Goal: Navigation & Orientation: Find specific page/section

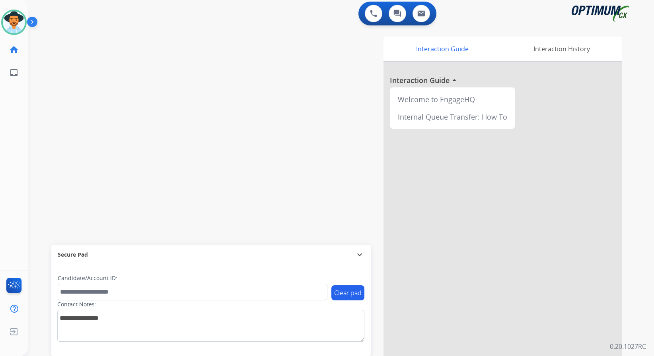
scroll to position [2, 0]
click at [150, 125] on div "swap_horiz Break voice bridge close_fullscreen Connect 3-Way Call merge_type Se…" at bounding box center [331, 193] width 607 height 332
click at [211, 152] on div "swap_horiz Break voice bridge close_fullscreen Connect 3-Way Call merge_type Se…" at bounding box center [331, 193] width 607 height 332
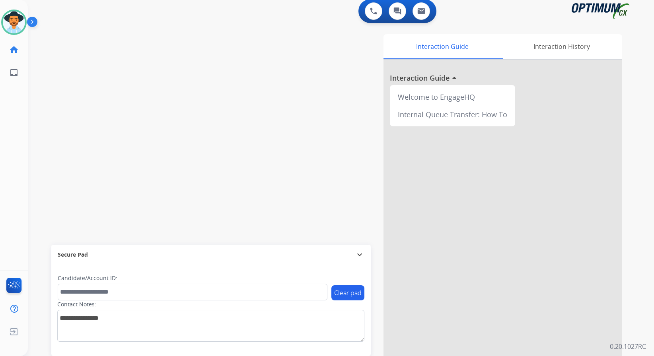
click at [359, 254] on mat-icon "expand_more" at bounding box center [360, 255] width 10 height 10
click at [331, 197] on div "Interaction Guide Interaction History Interaction Guide arrow_drop_up Welcome t…" at bounding box center [436, 195] width 372 height 322
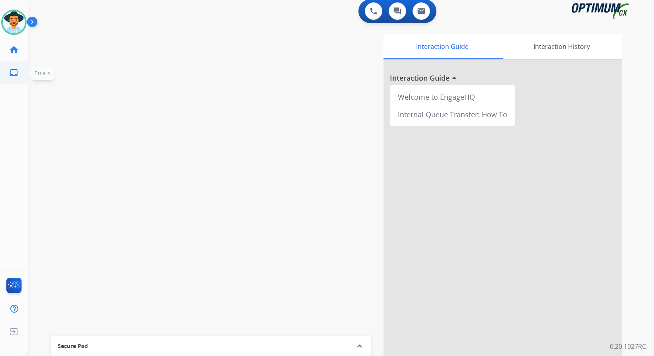
click at [17, 70] on mat-icon "inbox" at bounding box center [14, 73] width 10 height 10
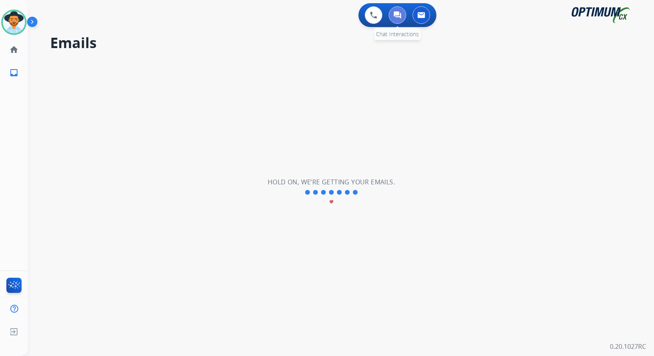
click at [403, 16] on button at bounding box center [396, 14] width 17 height 17
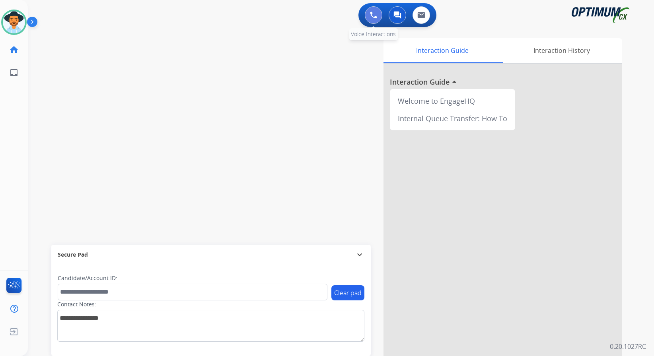
click at [372, 13] on img at bounding box center [373, 15] width 7 height 7
click at [373, 15] on img at bounding box center [373, 15] width 7 height 7
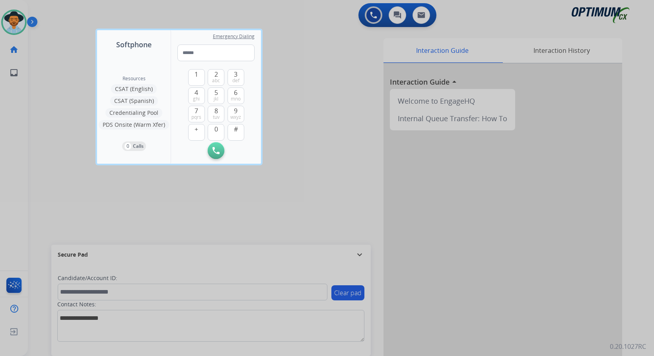
click at [319, 151] on div at bounding box center [327, 178] width 654 height 356
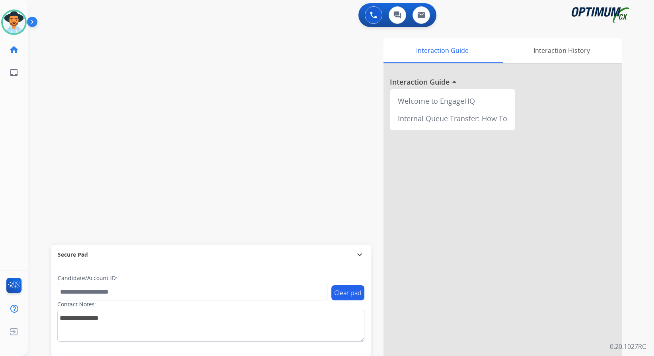
click at [307, 186] on div "Interaction Guide Interaction History Interaction Guide arrow_drop_up Welcome t…" at bounding box center [436, 199] width 372 height 322
click at [216, 125] on div "swap_horiz Break voice bridge close_fullscreen Connect 3-Way Call merge_type Se…" at bounding box center [331, 195] width 607 height 332
click at [415, 103] on div "Welcome to EngageHQ" at bounding box center [452, 100] width 119 height 17
click at [590, 50] on div "Interaction History" at bounding box center [561, 50] width 121 height 25
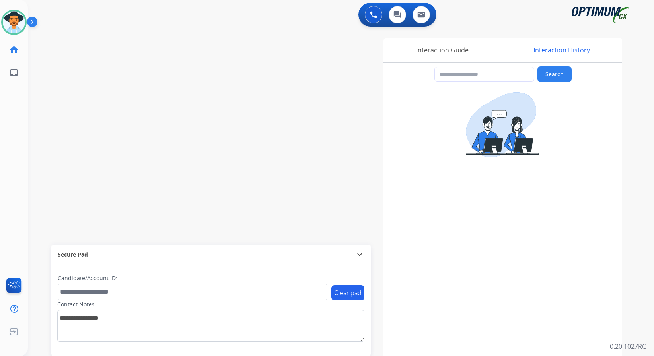
click at [165, 134] on div "swap_horiz Break voice bridge close_fullscreen Connect 3-Way Call merge_type Se…" at bounding box center [331, 194] width 607 height 332
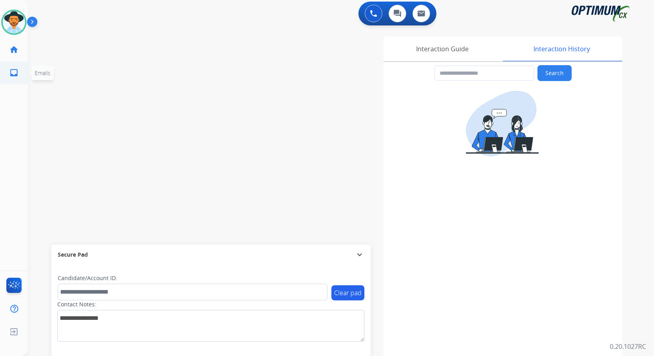
scroll to position [2, 0]
click at [13, 288] on img at bounding box center [14, 287] width 19 height 18
click at [142, 96] on div "swap_horiz Break voice bridge close_fullscreen Connect 3-Way Call merge_type Se…" at bounding box center [331, 193] width 607 height 332
